Goal: Transaction & Acquisition: Purchase product/service

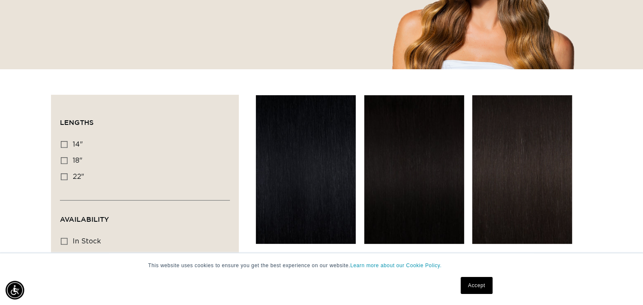
scroll to position [255, 0]
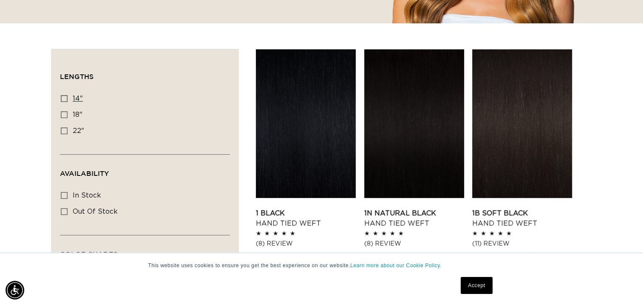
click at [62, 104] on label "14" 14" (11 products)" at bounding box center [142, 99] width 163 height 16
click at [62, 102] on input "14" 14" (11 products)" at bounding box center [64, 98] width 7 height 7
checkbox input "true"
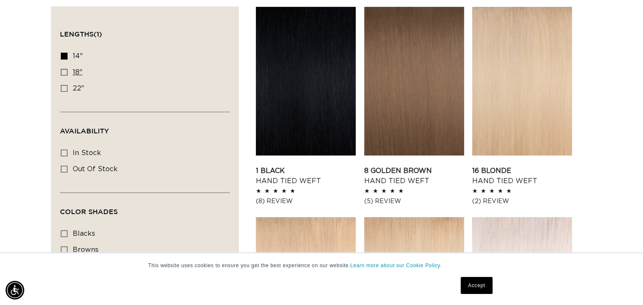
scroll to position [0, 1165]
click at [62, 73] on icon at bounding box center [64, 72] width 7 height 7
click at [62, 73] on input "18" 18" (35 products)" at bounding box center [64, 72] width 7 height 7
checkbox input "true"
click at [62, 57] on icon at bounding box center [64, 56] width 7 height 7
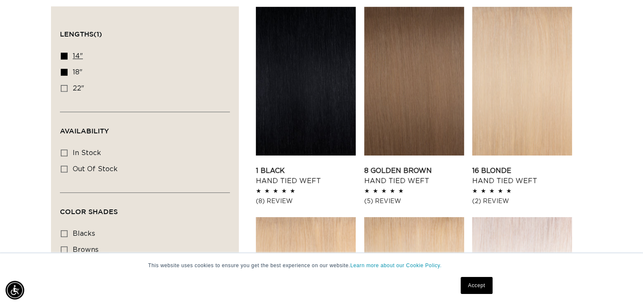
click at [62, 57] on input "14" 14" (11 products)" at bounding box center [64, 56] width 7 height 7
checkbox input "false"
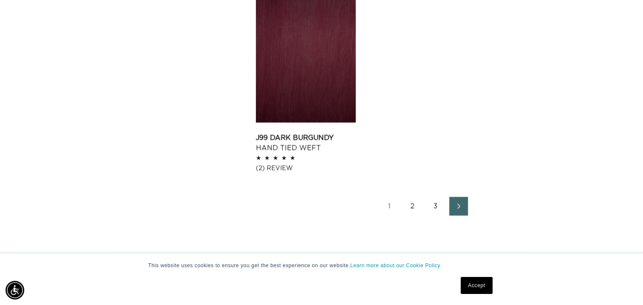
scroll to position [1492, 0]
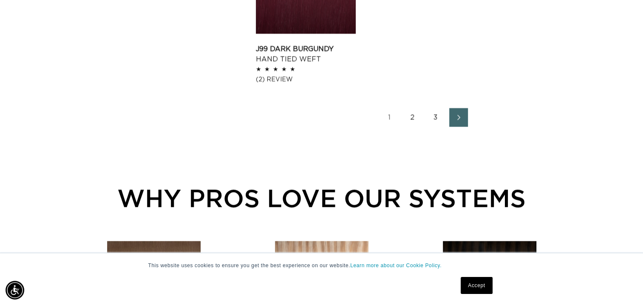
click at [411, 108] on link "2" at bounding box center [412, 117] width 19 height 19
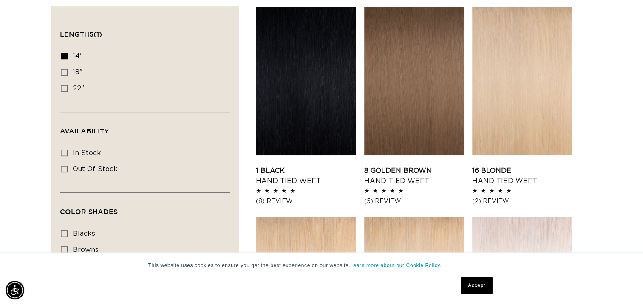
scroll to position [255, 0]
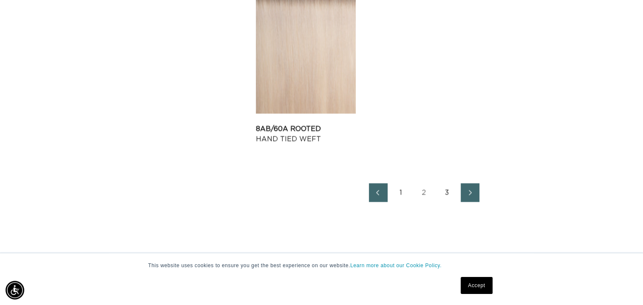
scroll to position [1445, 0]
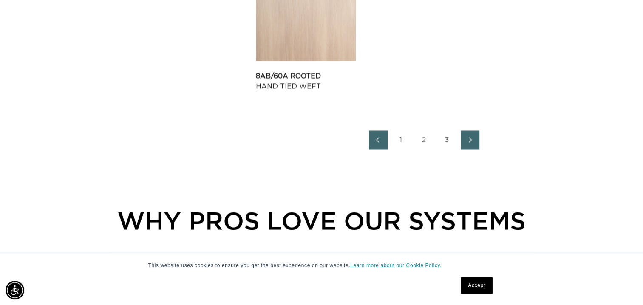
click at [445, 139] on link "3" at bounding box center [447, 139] width 19 height 19
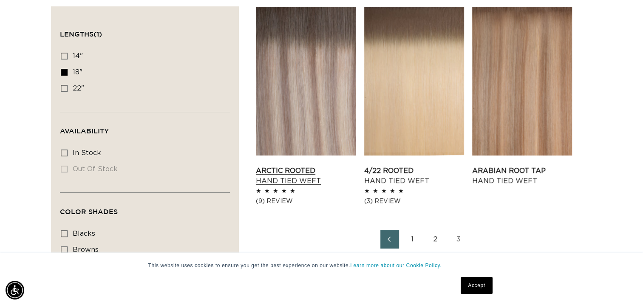
scroll to position [0, 1165]
click at [293, 166] on link "Arctic Rooted Hand Tied Weft" at bounding box center [306, 176] width 100 height 20
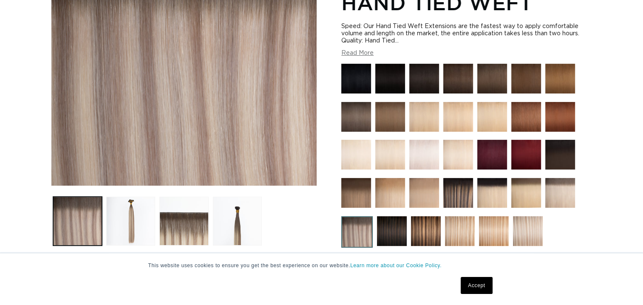
scroll to position [170, 0]
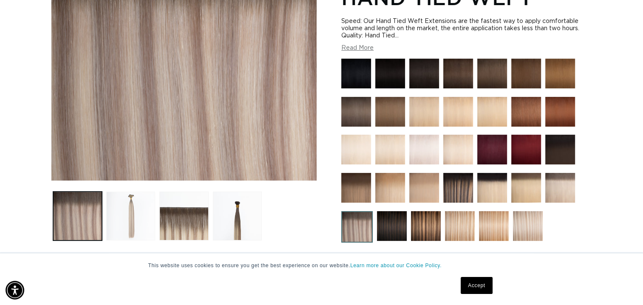
click at [129, 223] on button "Load image 2 in gallery view" at bounding box center [130, 216] width 49 height 49
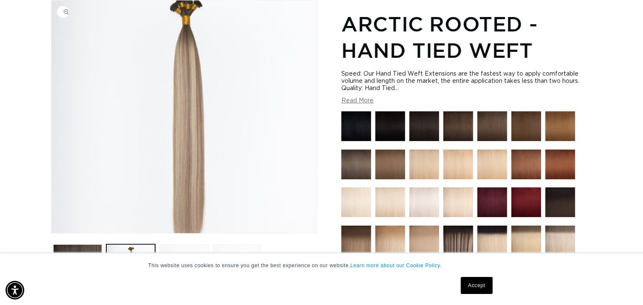
scroll to position [0, 582]
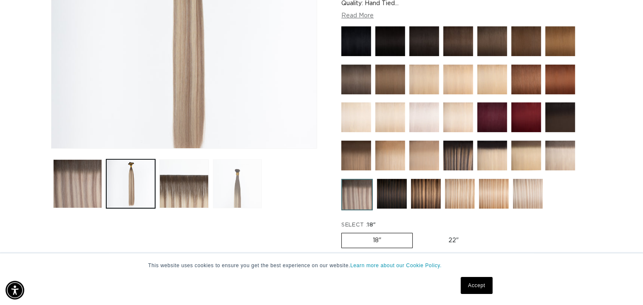
click at [239, 192] on button "Load image 4 in gallery view" at bounding box center [237, 183] width 49 height 49
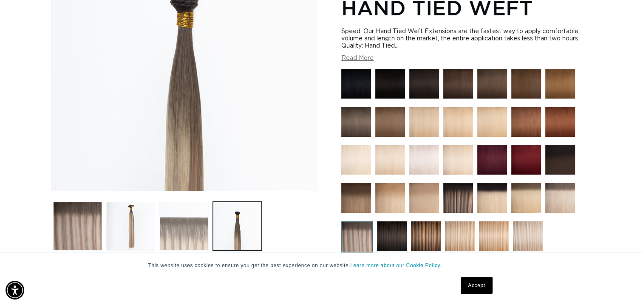
click at [176, 230] on button "Load image 3 in gallery view" at bounding box center [183, 226] width 49 height 49
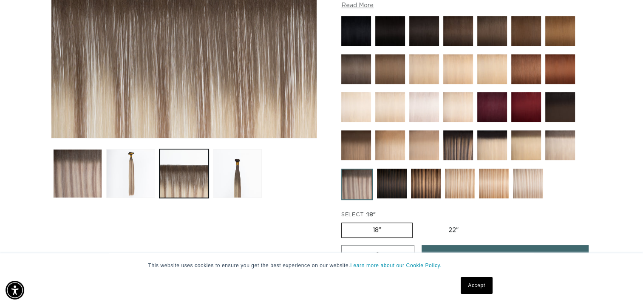
scroll to position [0, 1165]
